Goal: Information Seeking & Learning: Learn about a topic

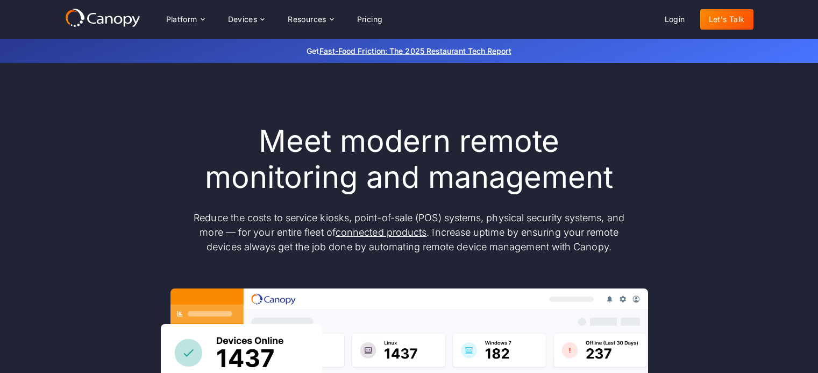
click at [720, 112] on div "Meet modern remote monitoring and management Reduce the costs to service kiosks…" at bounding box center [409, 352] width 689 height 579
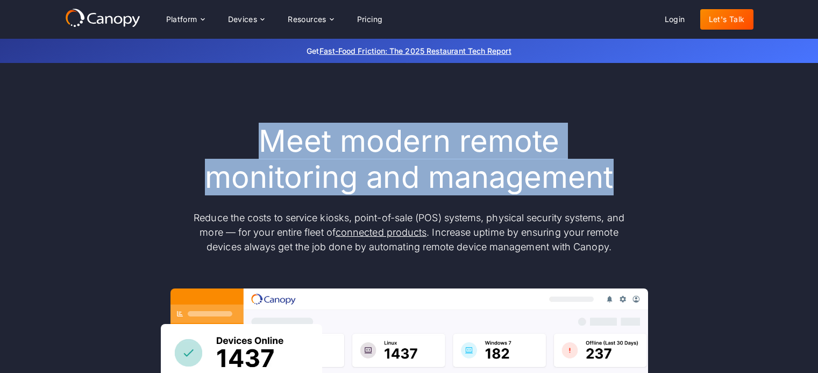
drag, startPoint x: 261, startPoint y: 138, endPoint x: 637, endPoint y: 193, distance: 379.6
click at [637, 193] on div "Meet modern remote monitoring and management Reduce the costs to service kiosks…" at bounding box center [409, 352] width 689 height 459
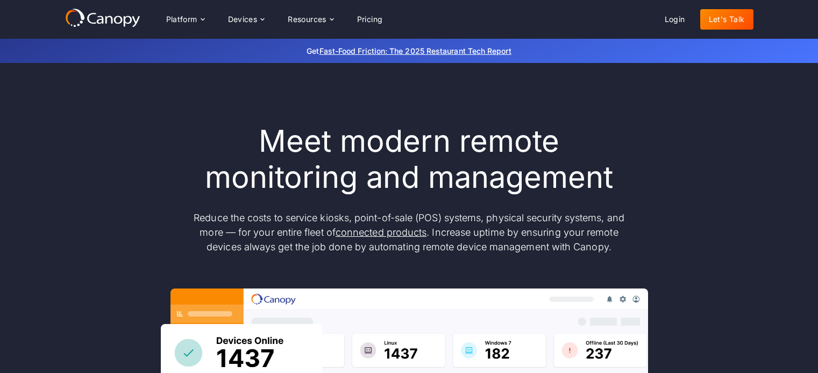
click at [637, 183] on div "Meet modern remote monitoring and management Reduce the costs to service kiosks…" at bounding box center [409, 352] width 689 height 459
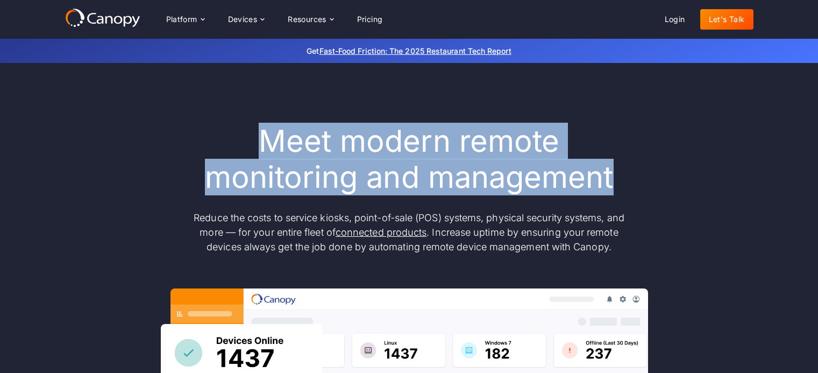
drag, startPoint x: 636, startPoint y: 182, endPoint x: 227, endPoint y: 140, distance: 411.6
click at [227, 140] on div "Meet modern remote monitoring and management Reduce the costs to service kiosks…" at bounding box center [409, 352] width 689 height 459
click at [249, 139] on h1 "Meet modern remote monitoring and management" at bounding box center [409, 159] width 452 height 72
drag, startPoint x: 250, startPoint y: 139, endPoint x: 684, endPoint y: 188, distance: 436.9
click at [684, 188] on div "Meet modern remote monitoring and management Reduce the costs to service kiosks…" at bounding box center [409, 352] width 689 height 459
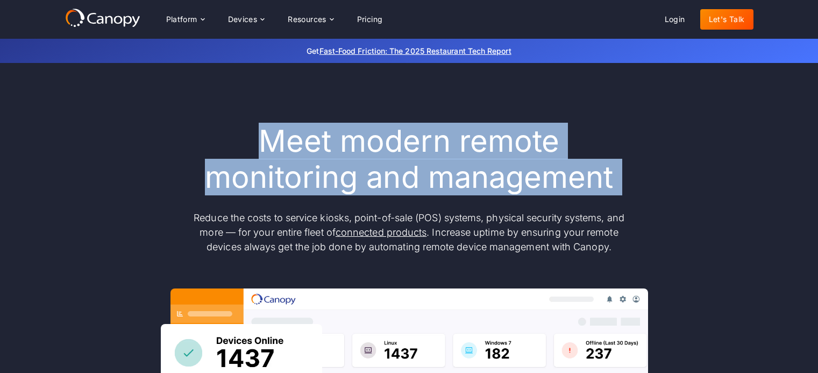
click at [683, 187] on div "Meet modern remote monitoring and management Reduce the costs to service kiosks…" at bounding box center [409, 352] width 689 height 459
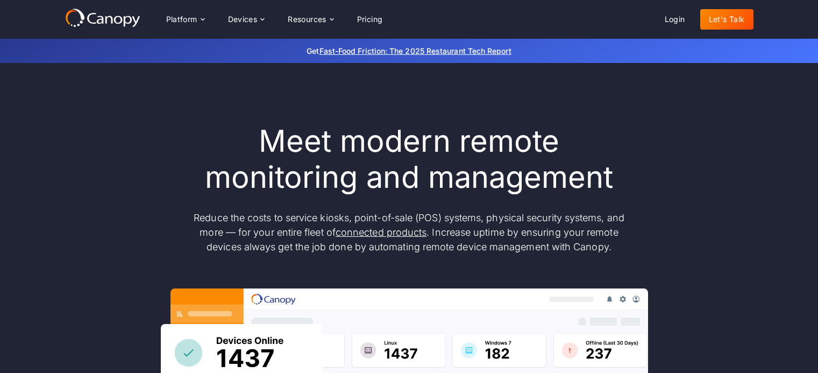
click at [682, 187] on div "Meet modern remote monitoring and management Reduce the costs to service kiosks…" at bounding box center [409, 352] width 689 height 459
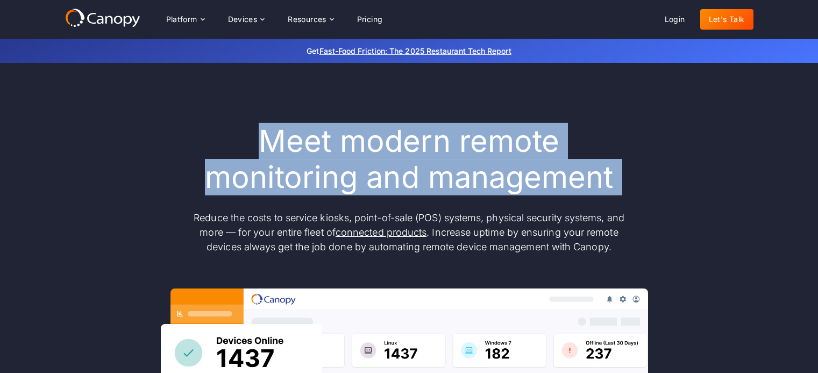
click at [682, 187] on div "Meet modern remote monitoring and management Reduce the costs to service kiosks…" at bounding box center [409, 352] width 689 height 459
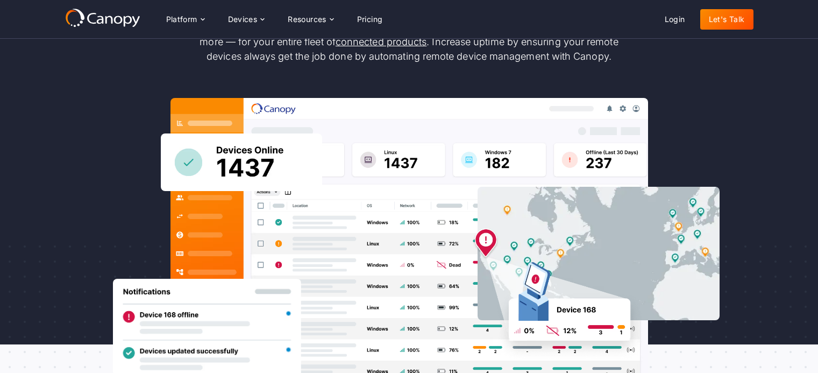
scroll to position [166, 0]
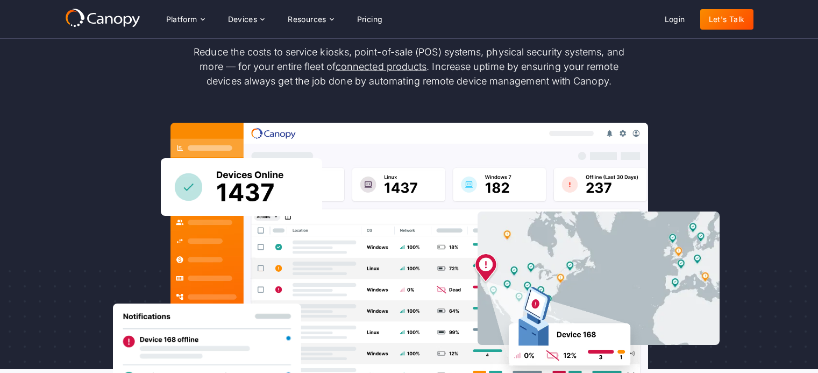
click at [733, 154] on div "Meet modern remote monitoring and management Reduce the costs to service kiosks…" at bounding box center [409, 186] width 689 height 459
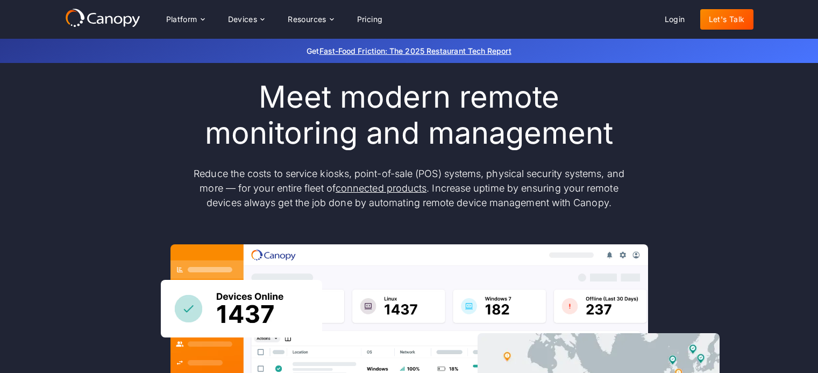
scroll to position [45, 0]
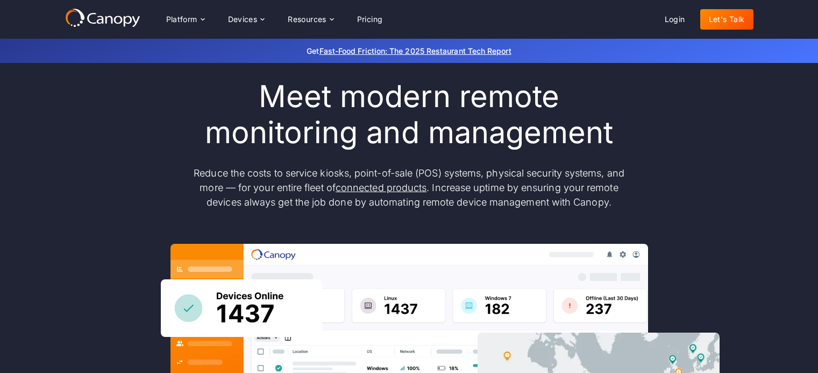
click at [461, 174] on p "Reduce the costs to service kiosks, point-of-sale (POS) systems, physical secur…" at bounding box center [409, 188] width 452 height 44
click at [461, 172] on p "Reduce the costs to service kiosks, point-of-sale (POS) systems, physical secur…" at bounding box center [409, 188] width 452 height 44
click at [464, 187] on p "Reduce the costs to service kiosks, point-of-sale (POS) systems, physical secur…" at bounding box center [409, 188] width 452 height 44
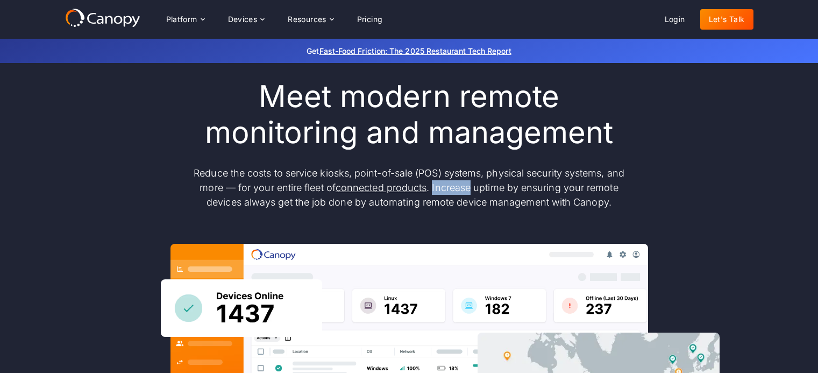
click at [464, 187] on p "Reduce the costs to service kiosks, point-of-sale (POS) systems, physical secur…" at bounding box center [409, 188] width 452 height 44
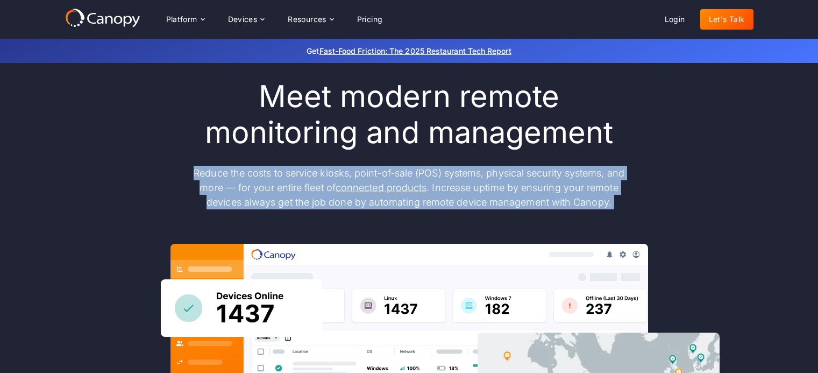
click at [464, 187] on p "Reduce the costs to service kiosks, point-of-sale (POS) systems, physical secur…" at bounding box center [409, 188] width 452 height 44
click at [454, 172] on p "Reduce the costs to service kiosks, point-of-sale (POS) systems, physical secur…" at bounding box center [409, 188] width 452 height 44
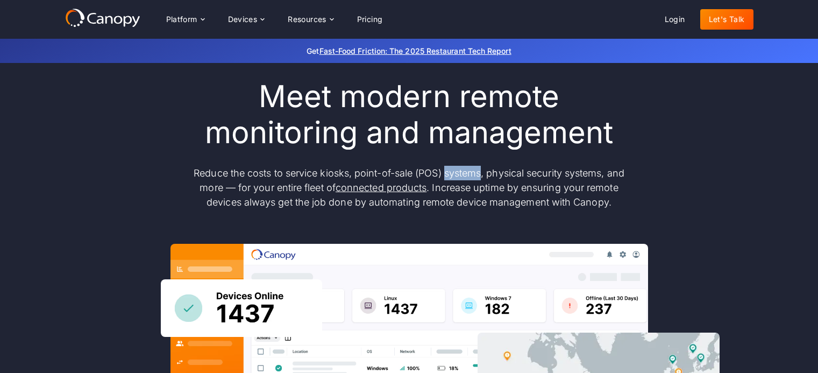
click at [454, 172] on p "Reduce the costs to service kiosks, point-of-sale (POS) systems, physical secur…" at bounding box center [409, 188] width 452 height 44
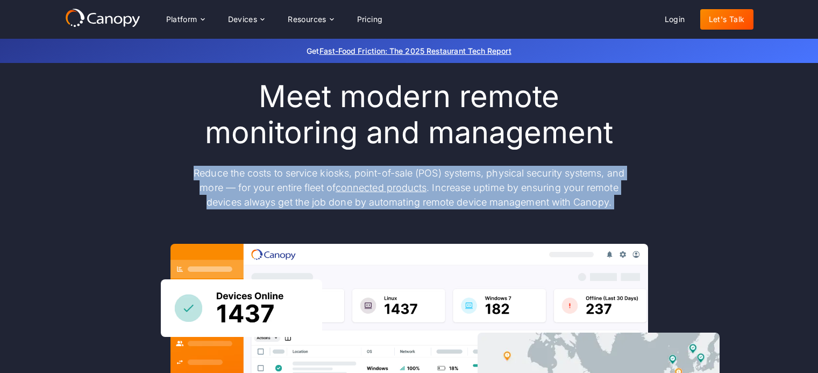
click at [454, 172] on p "Reduce the costs to service kiosks, point-of-sale (POS) systems, physical secur…" at bounding box center [409, 188] width 452 height 44
click at [450, 171] on p "Reduce the costs to service kiosks, point-of-sale (POS) systems, physical secur…" at bounding box center [409, 188] width 452 height 44
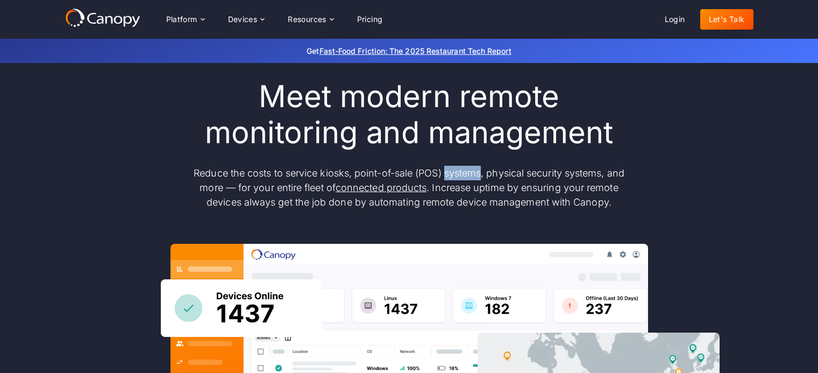
click at [450, 171] on p "Reduce the costs to service kiosks, point-of-sale (POS) systems, physical secur…" at bounding box center [409, 188] width 452 height 44
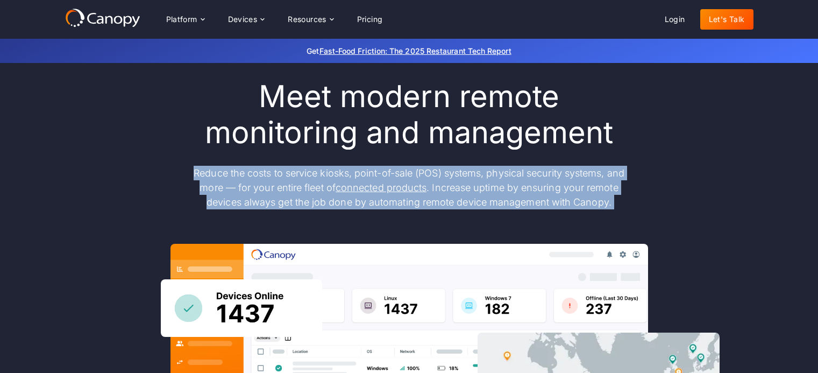
click at [450, 171] on p "Reduce the costs to service kiosks, point-of-sale (POS) systems, physical secur…" at bounding box center [409, 188] width 452 height 44
click at [446, 190] on p "Reduce the costs to service kiosks, point-of-sale (POS) systems, physical secur…" at bounding box center [409, 188] width 452 height 44
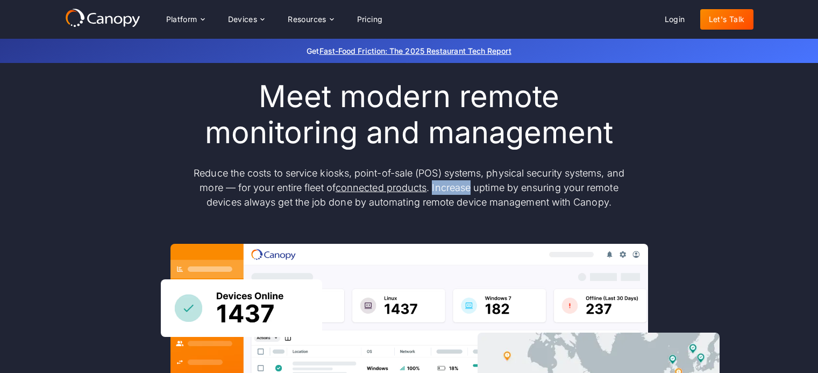
click at [446, 190] on p "Reduce the costs to service kiosks, point-of-sale (POS) systems, physical secur…" at bounding box center [409, 188] width 452 height 44
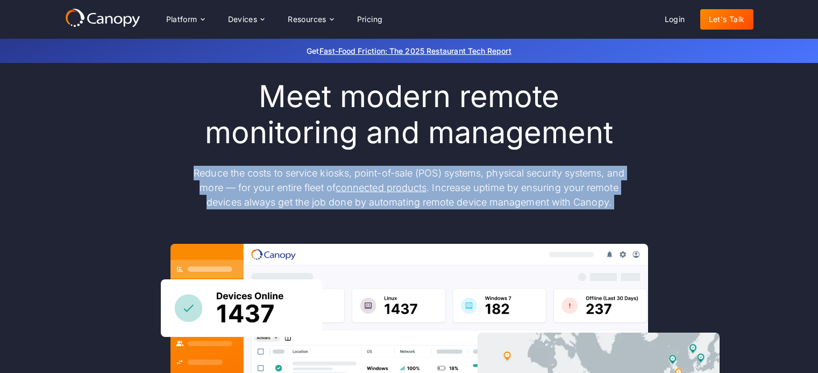
click at [446, 190] on p "Reduce the costs to service kiosks, point-of-sale (POS) systems, physical secur…" at bounding box center [409, 188] width 452 height 44
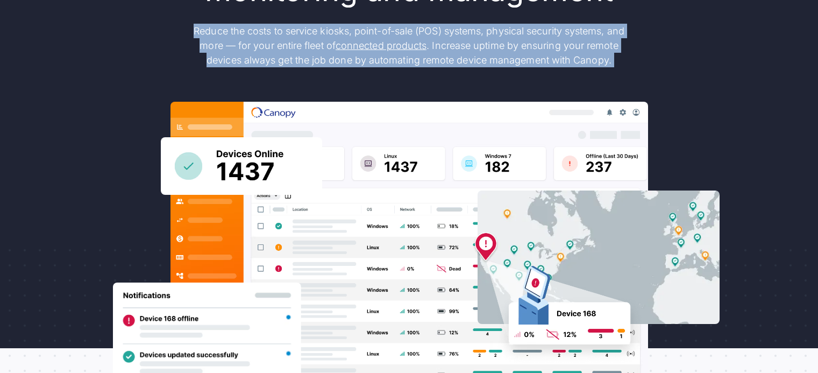
scroll to position [187, 0]
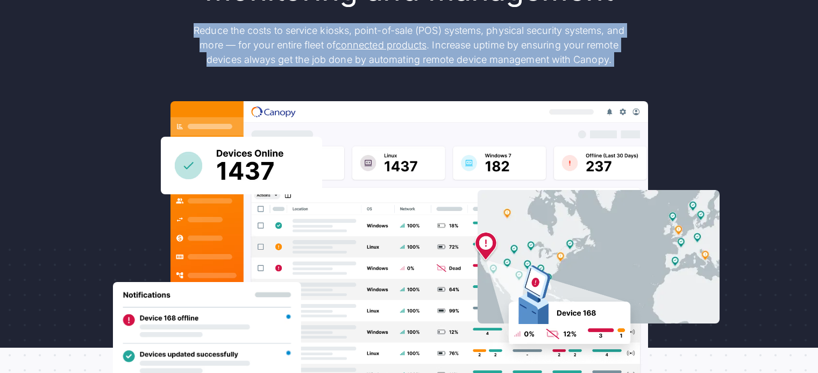
click at [397, 81] on div "Meet modern remote monitoring and management Reduce the costs to service kiosks…" at bounding box center [409, 165] width 689 height 459
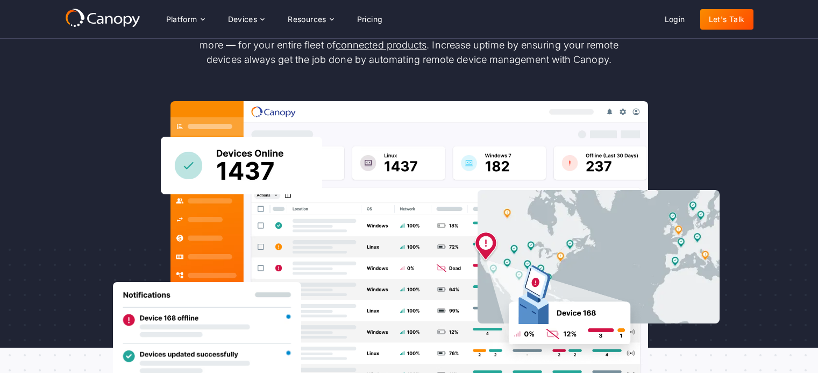
scroll to position [185, 0]
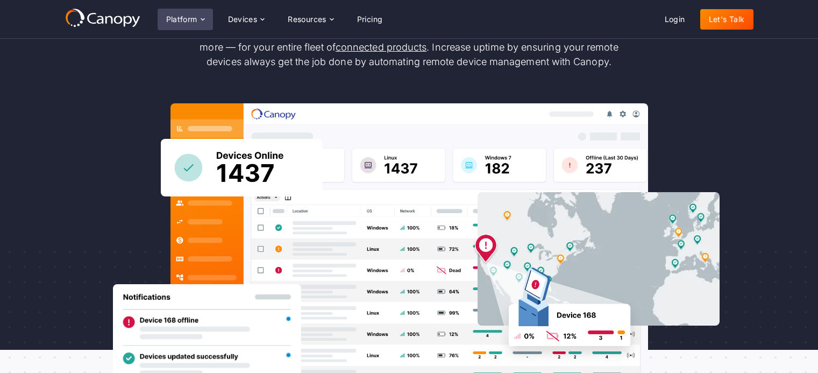
click at [192, 23] on div "Platform" at bounding box center [181, 20] width 31 height 8
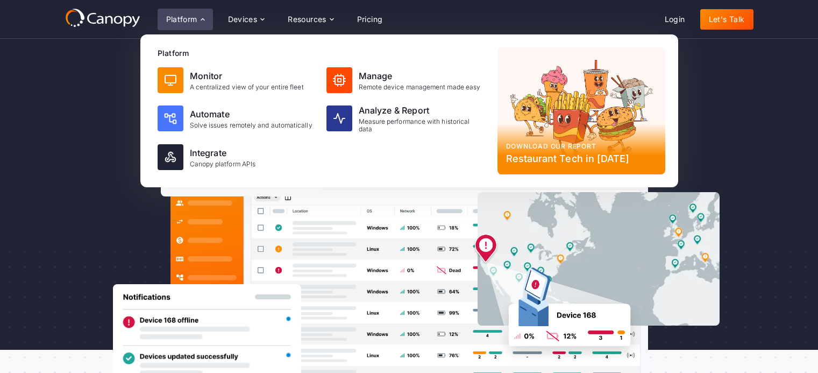
click at [388, 155] on div "Monitor A centralized view of your entire fleet Manage Remote device management…" at bounding box center [321, 118] width 336 height 111
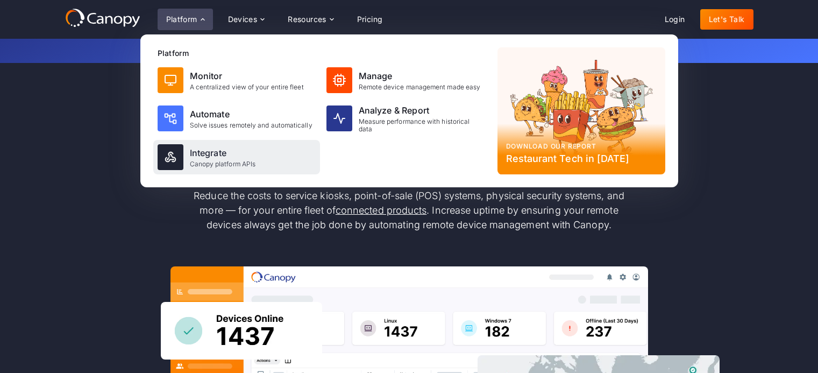
scroll to position [0, 0]
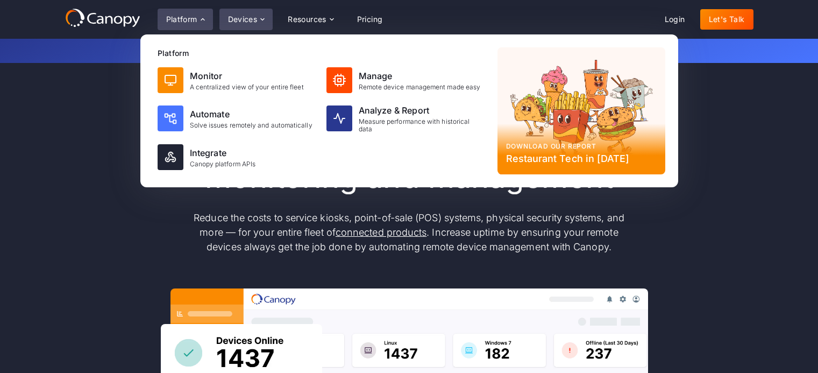
click at [254, 19] on div "Devices" at bounding box center [243, 20] width 30 height 8
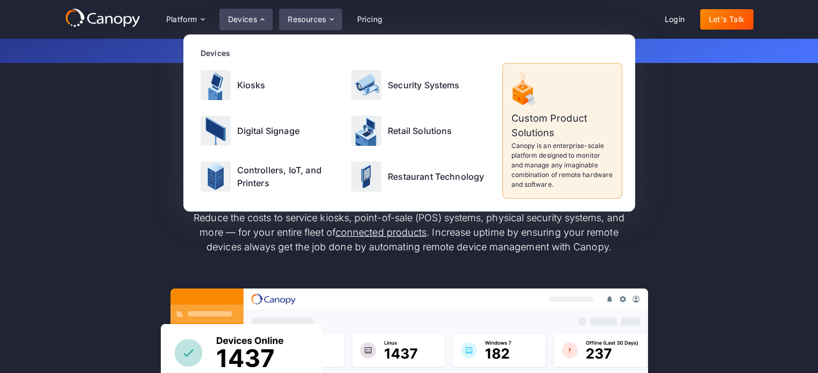
click at [309, 16] on div "Resources" at bounding box center [307, 20] width 39 height 8
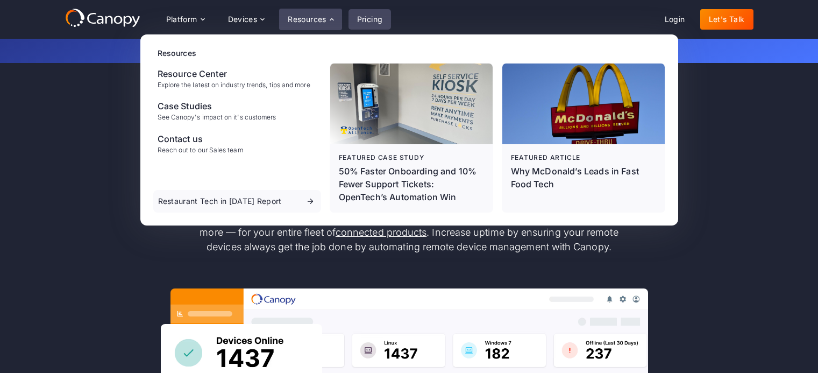
click at [371, 18] on link "Pricing" at bounding box center [370, 19] width 43 height 20
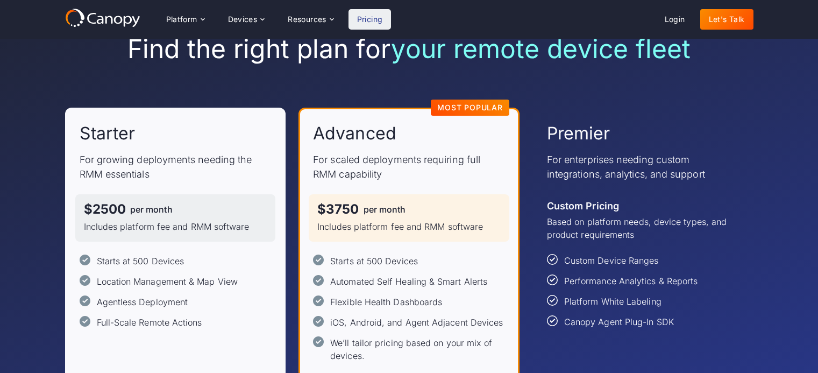
scroll to position [65, 0]
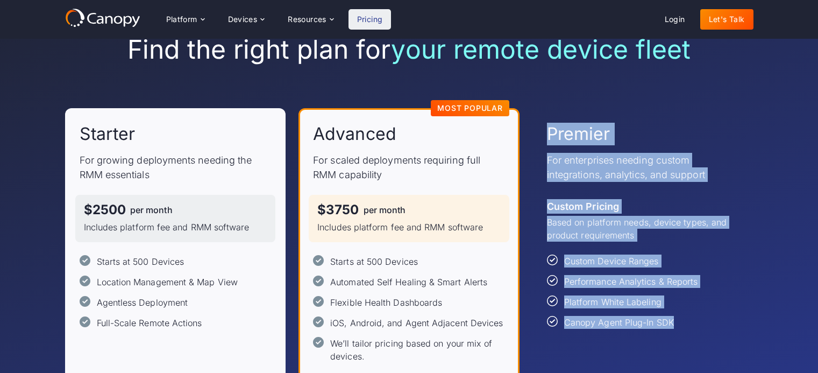
drag, startPoint x: 695, startPoint y: 330, endPoint x: 544, endPoint y: 128, distance: 251.9
click at [544, 128] on div "Premier For enterprises needing custom integrations, analytics, and support Cus…" at bounding box center [643, 262] width 221 height 309
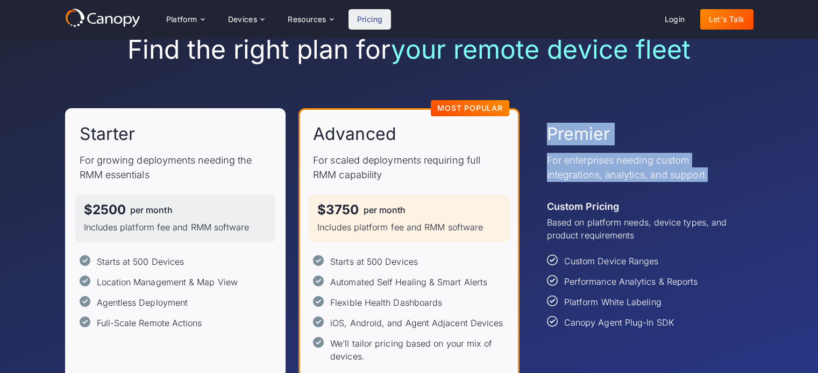
drag, startPoint x: 549, startPoint y: 130, endPoint x: 742, endPoint y: 208, distance: 208.5
click at [724, 196] on div "Premier For enterprises needing custom integrations, analytics, and support Cus…" at bounding box center [643, 262] width 221 height 309
